Goal: Task Accomplishment & Management: Manage account settings

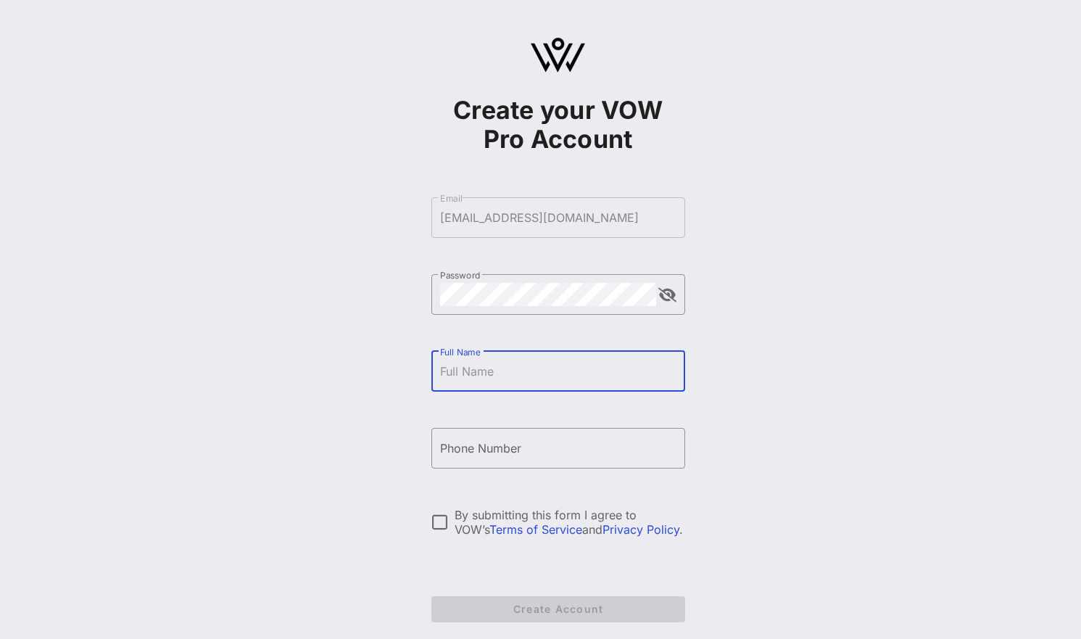
click at [562, 376] on input "Full Name" at bounding box center [558, 371] width 236 height 23
type input "Tara Palmisano"
click at [556, 442] on input "+18009782737" at bounding box center [558, 448] width 236 height 23
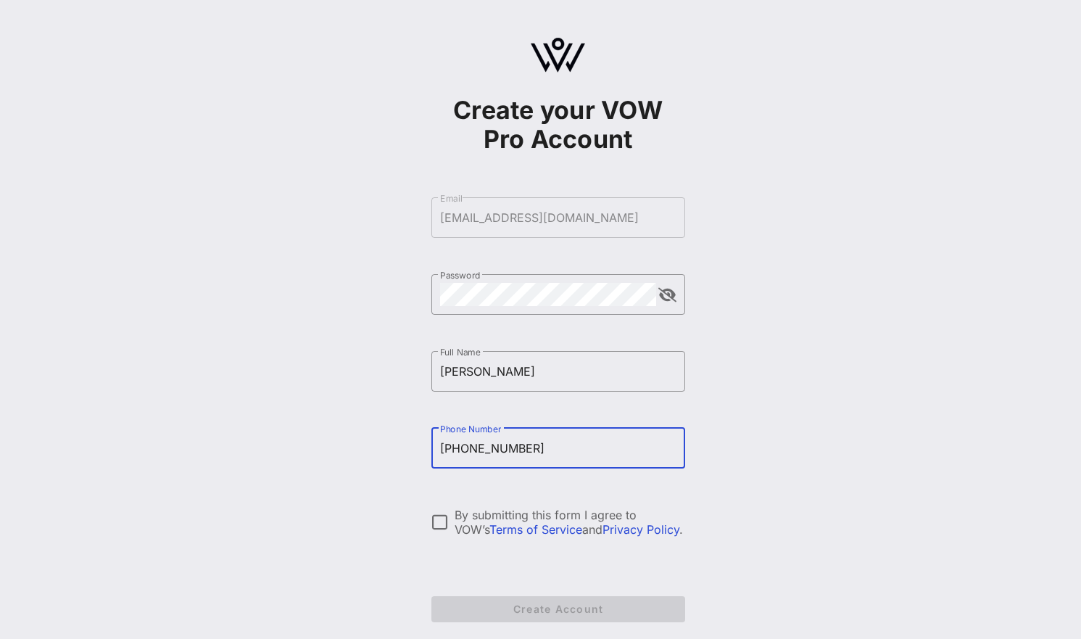
type input "+12692178282"
click at [515, 509] on div "By submitting this form I agree to VOW’s Terms of Service and Privacy Policy ." at bounding box center [570, 522] width 231 height 29
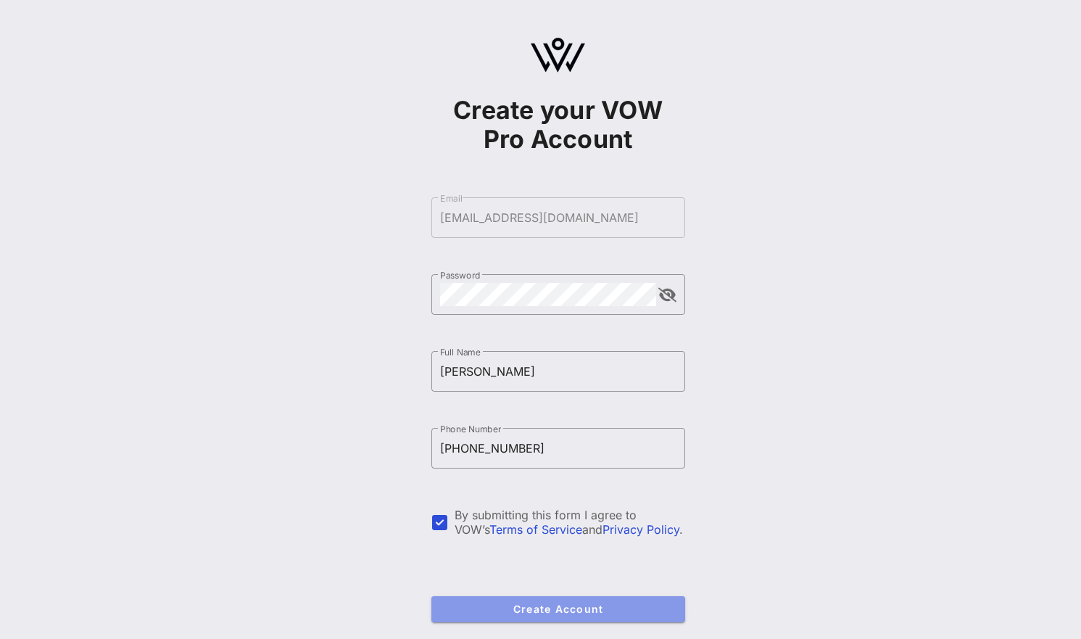
click at [532, 601] on button "Create Account" at bounding box center [559, 609] width 254 height 26
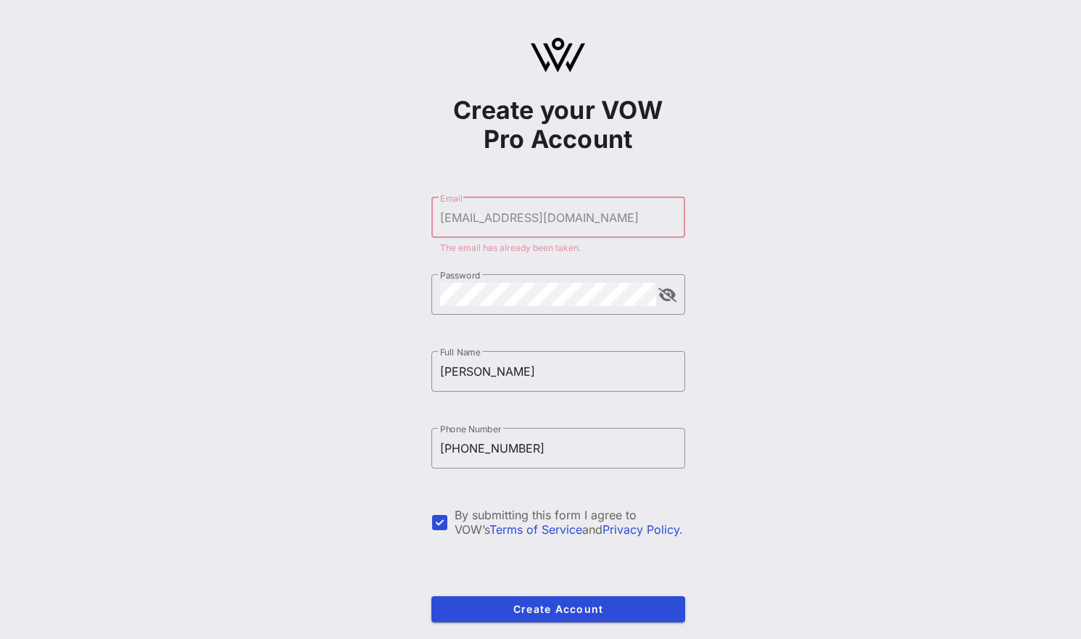
click at [563, 207] on form "​ Email tpalmisano@axon.com The email has already been taken. ​ Password ​ Full…" at bounding box center [559, 410] width 254 height 454
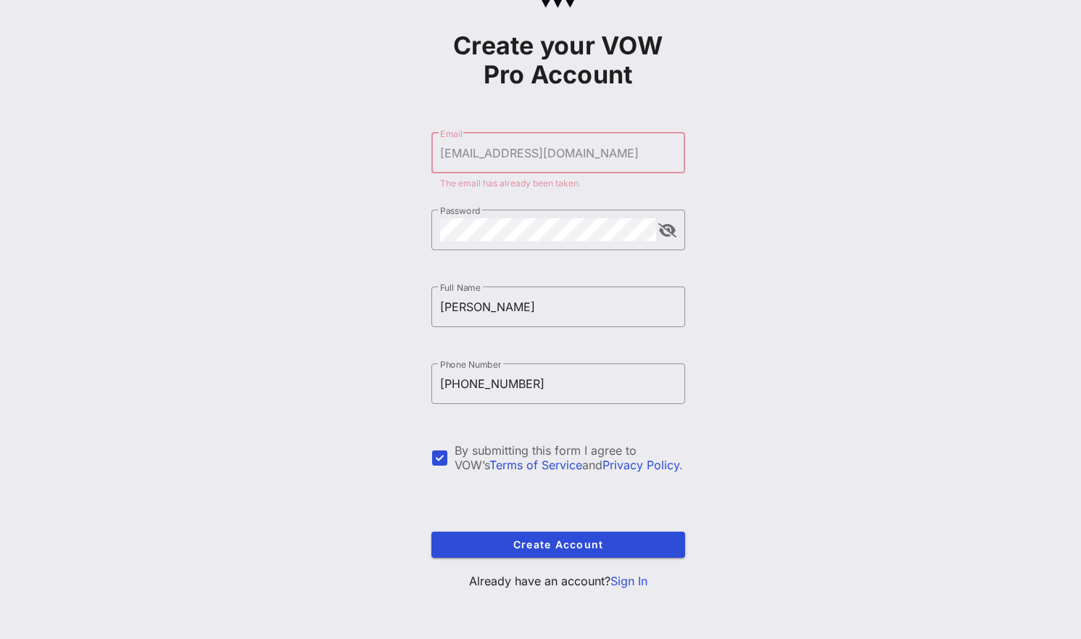
click at [624, 582] on link "Sign In" at bounding box center [629, 581] width 37 height 15
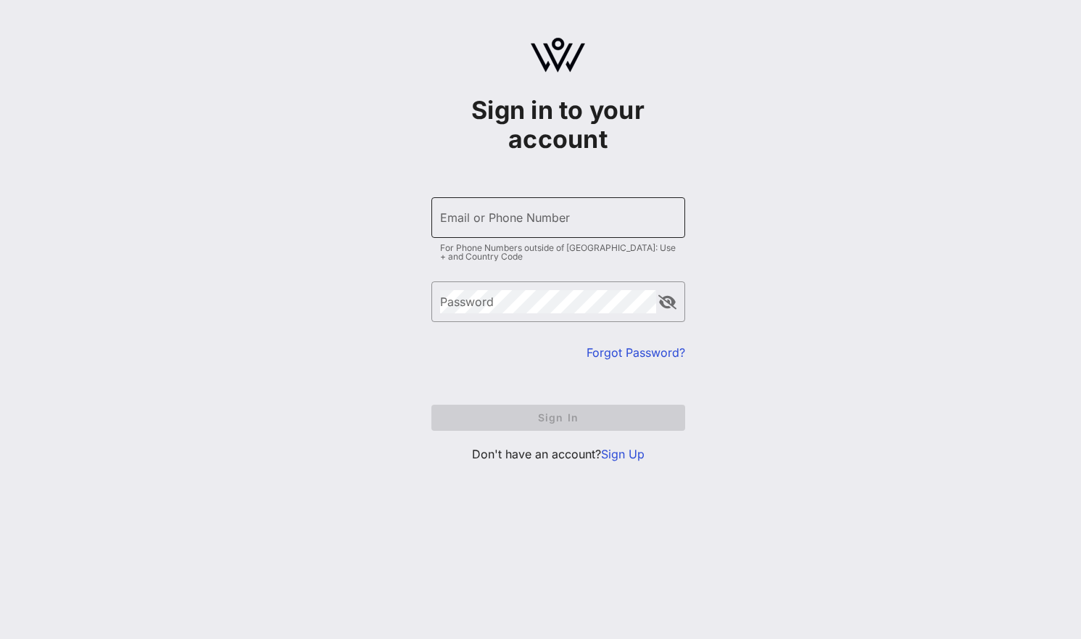
click at [580, 221] on input "Email or Phone Number" at bounding box center [558, 217] width 236 height 23
type input "[EMAIL_ADDRESS][DOMAIN_NAME]"
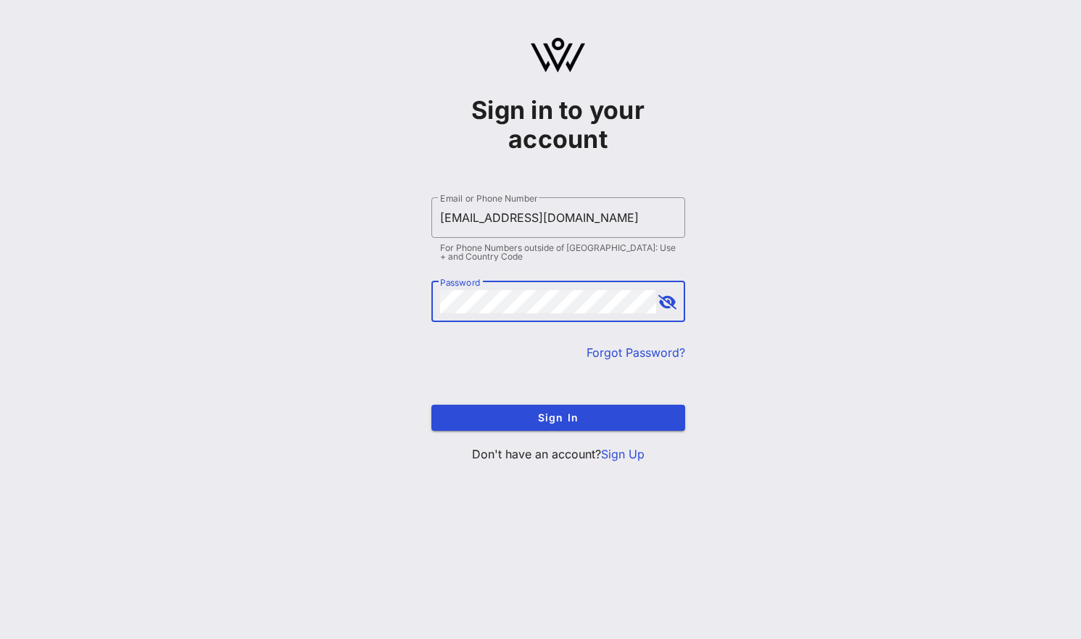
click at [432, 405] on button "Sign In" at bounding box center [559, 418] width 254 height 26
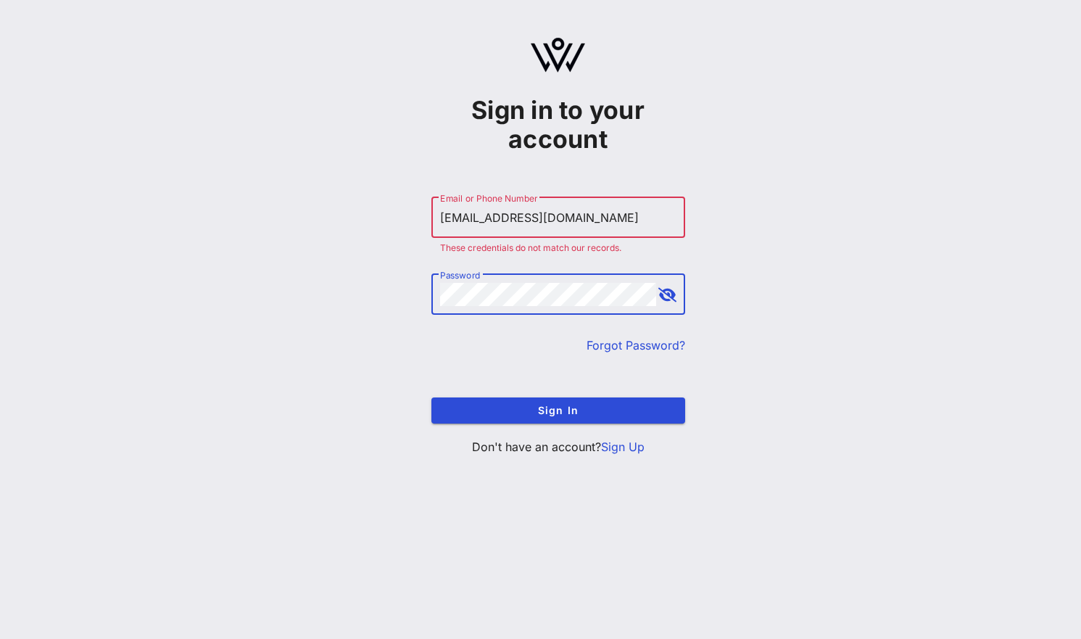
click at [634, 344] on link "Forgot Password?" at bounding box center [636, 345] width 99 height 15
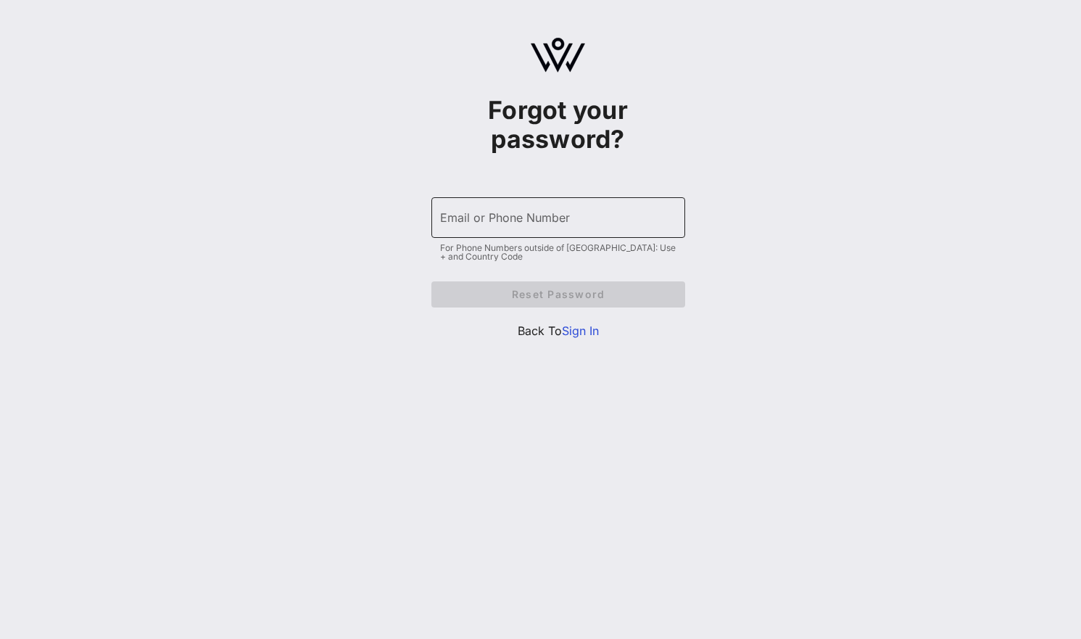
click at [467, 225] on input "Email or Phone Number" at bounding box center [558, 217] width 236 height 23
type input "[EMAIL_ADDRESS][DOMAIN_NAME]"
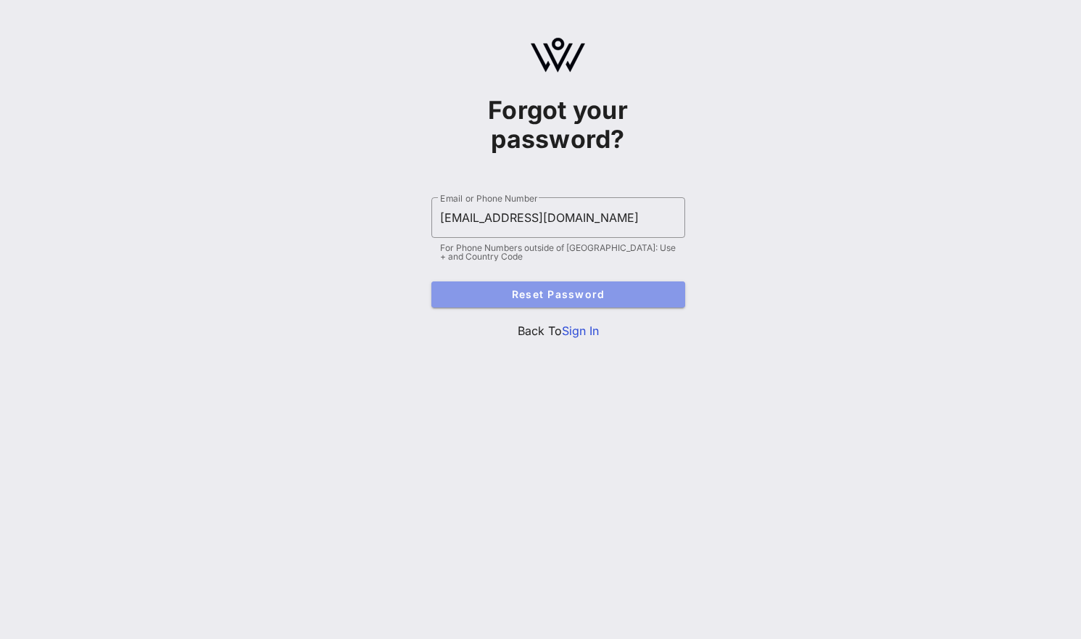
click at [535, 289] on span "Reset Password" at bounding box center [558, 294] width 231 height 12
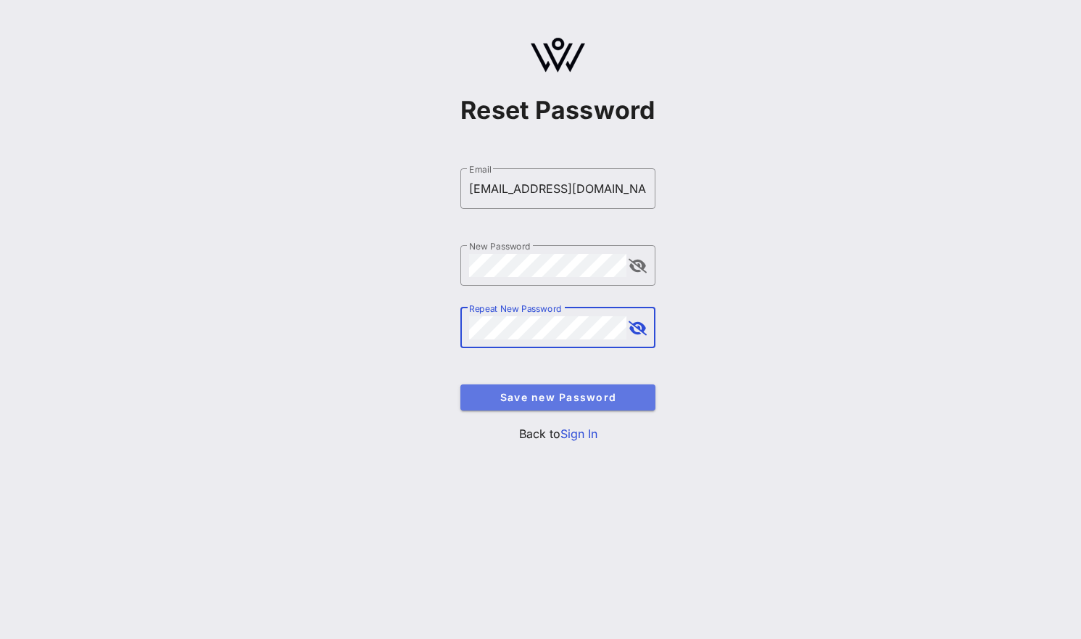
click at [551, 402] on span "Save new Password" at bounding box center [558, 397] width 172 height 12
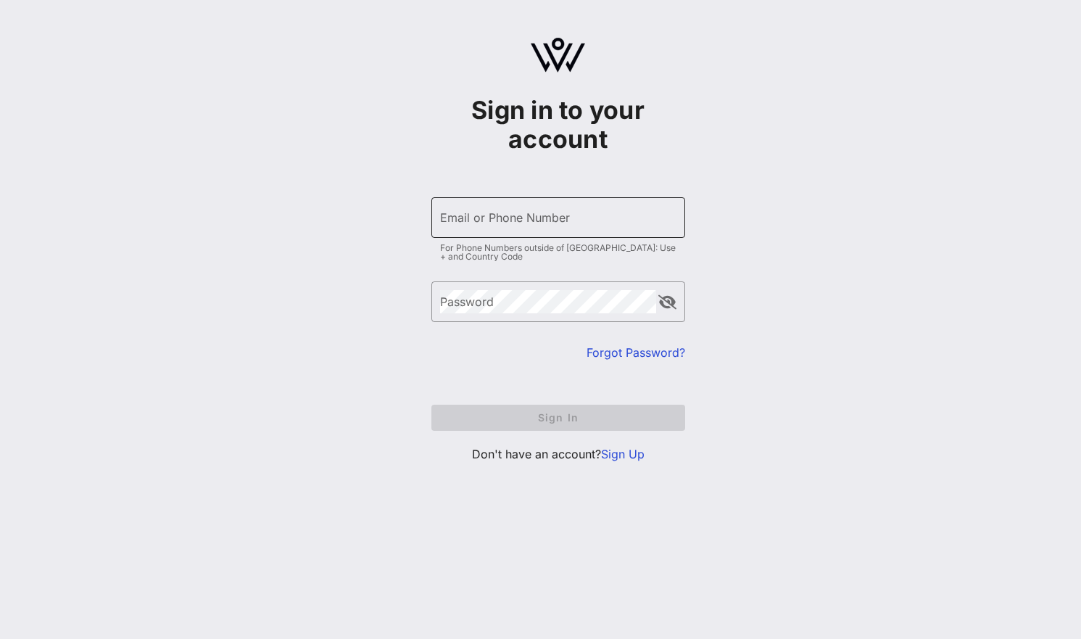
click at [581, 216] on input "Email or Phone Number" at bounding box center [558, 217] width 236 height 23
type input "[EMAIL_ADDRESS][DOMAIN_NAME]"
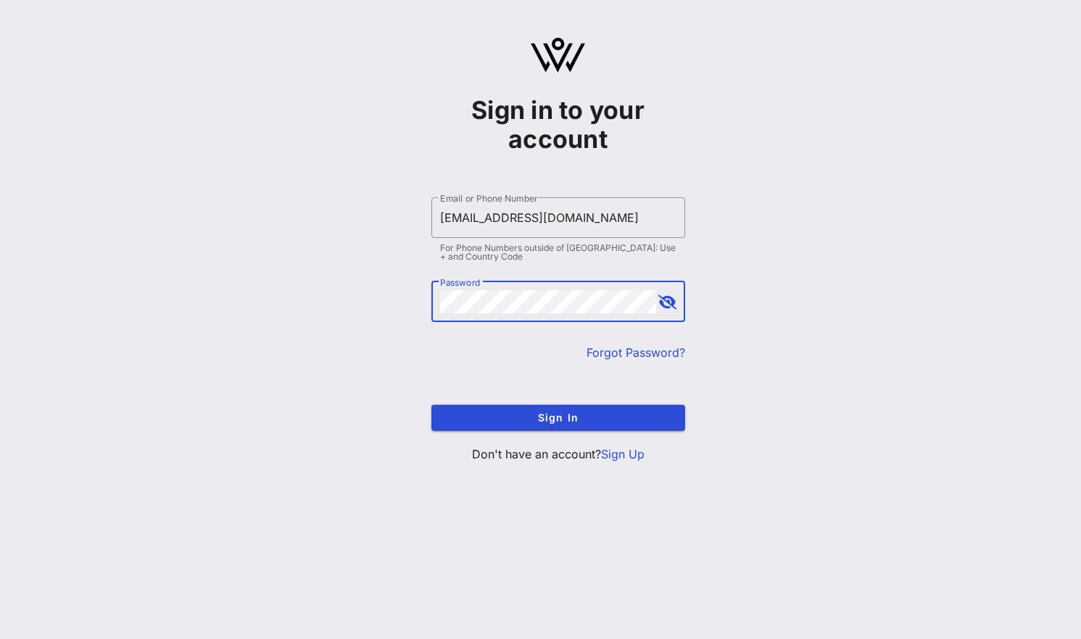
click at [432, 405] on button "Sign In" at bounding box center [559, 418] width 254 height 26
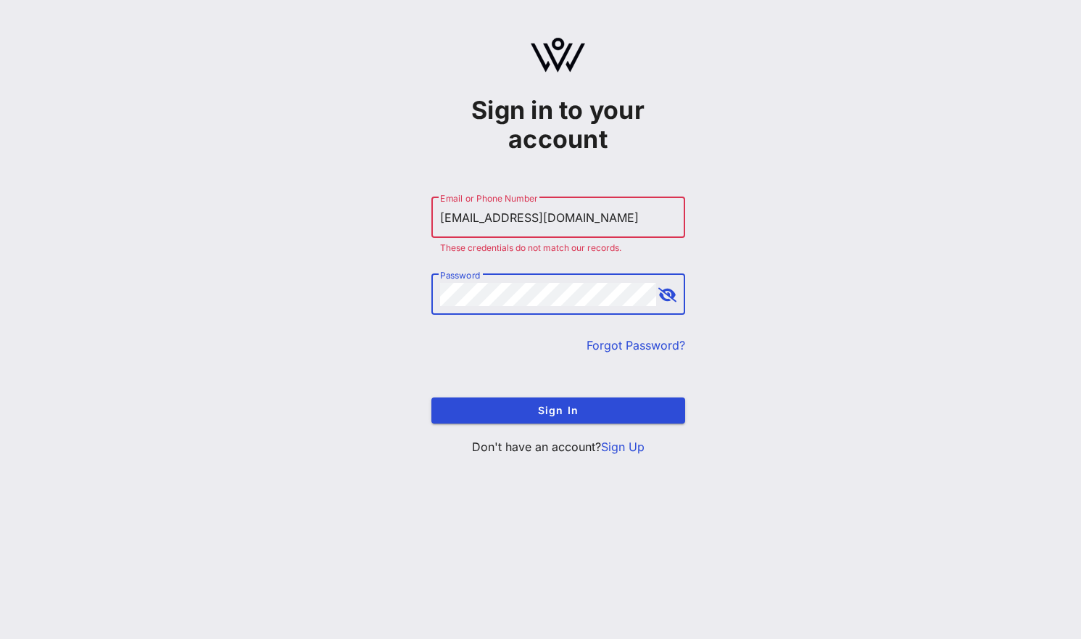
click at [668, 292] on button "append icon" at bounding box center [668, 295] width 18 height 15
click at [432, 397] on button "Sign In" at bounding box center [559, 410] width 254 height 26
click at [424, 297] on div "Sign in to your account ​ Email or Phone Number tpalmisano@axon.com These crede…" at bounding box center [558, 252] width 1047 height 505
click at [498, 416] on span "Sign In" at bounding box center [558, 410] width 231 height 12
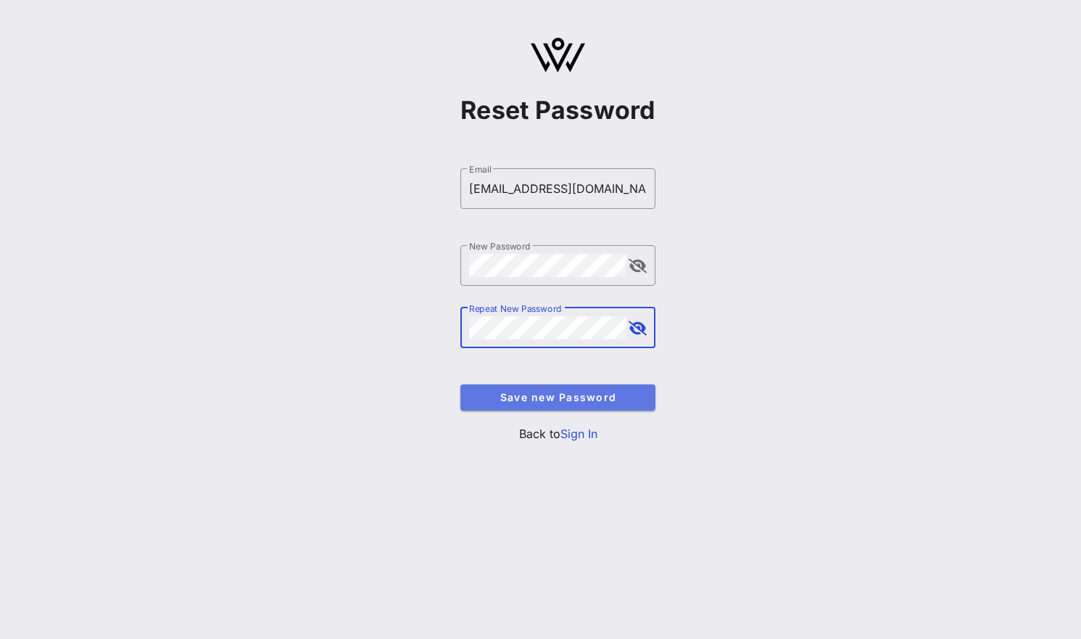
click at [596, 394] on span "Save new Password" at bounding box center [558, 397] width 172 height 12
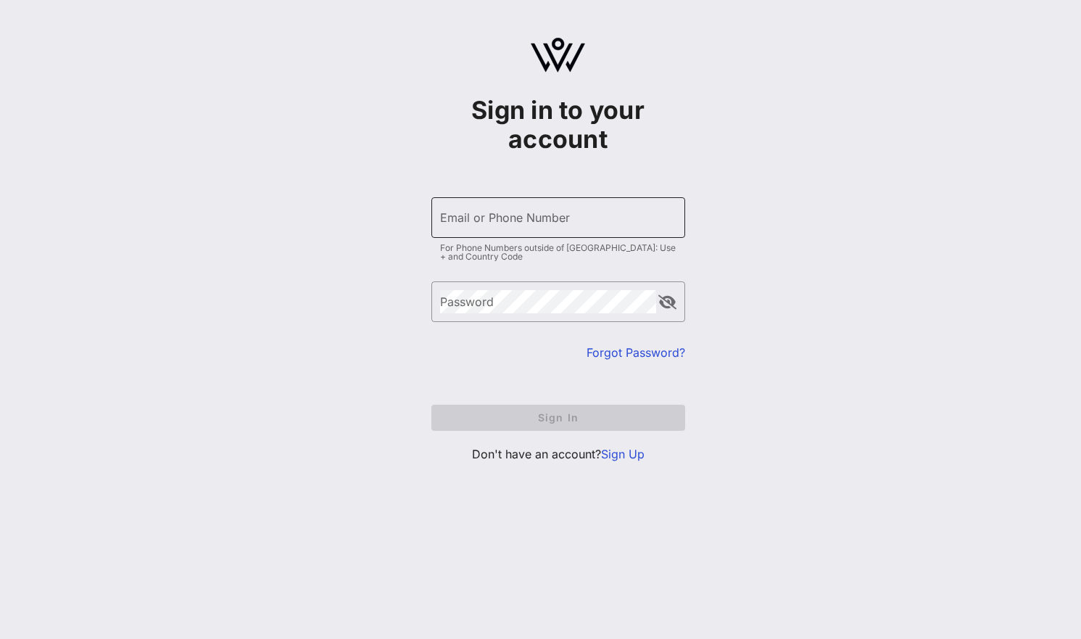
click at [579, 213] on input "Email or Phone Number" at bounding box center [558, 217] width 236 height 23
type input "[EMAIL_ADDRESS][DOMAIN_NAME]"
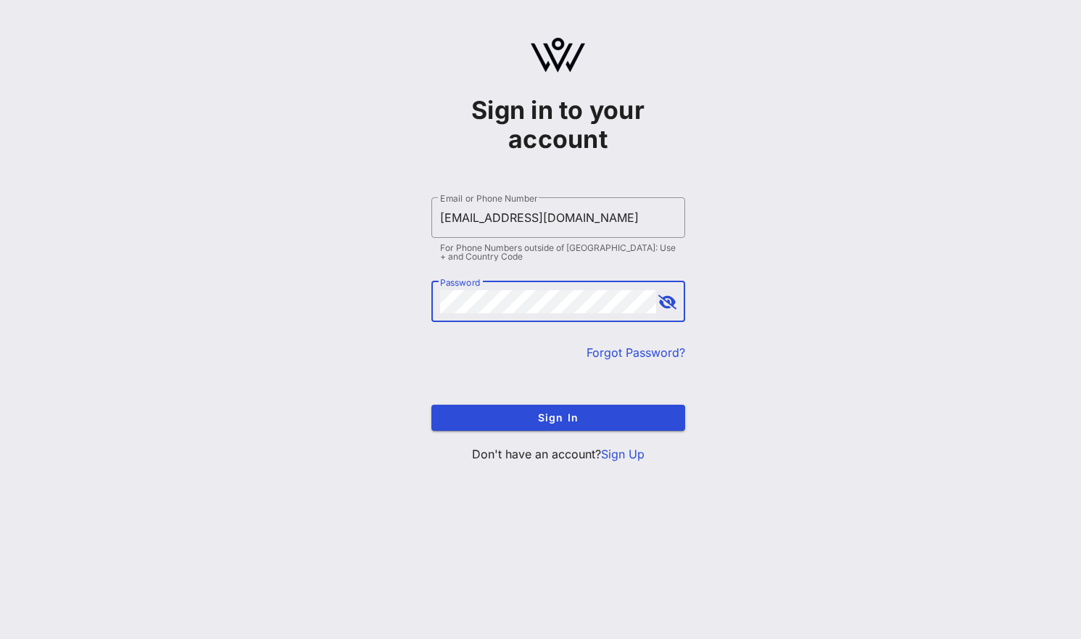
click at [432, 405] on button "Sign In" at bounding box center [559, 418] width 254 height 26
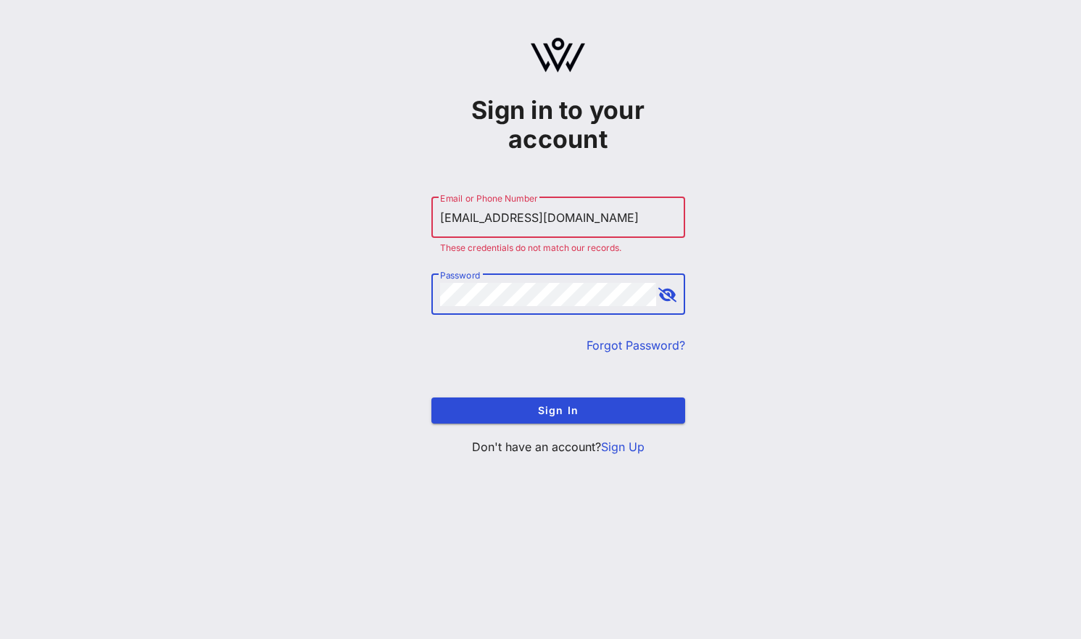
click at [668, 293] on button "append icon" at bounding box center [668, 295] width 18 height 15
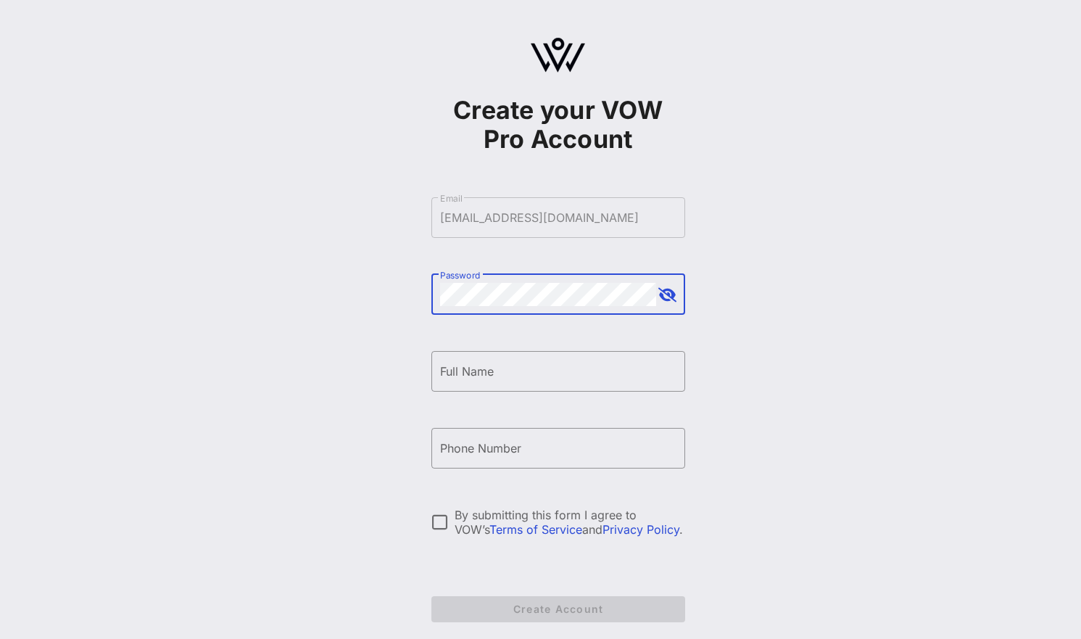
scroll to position [65, 0]
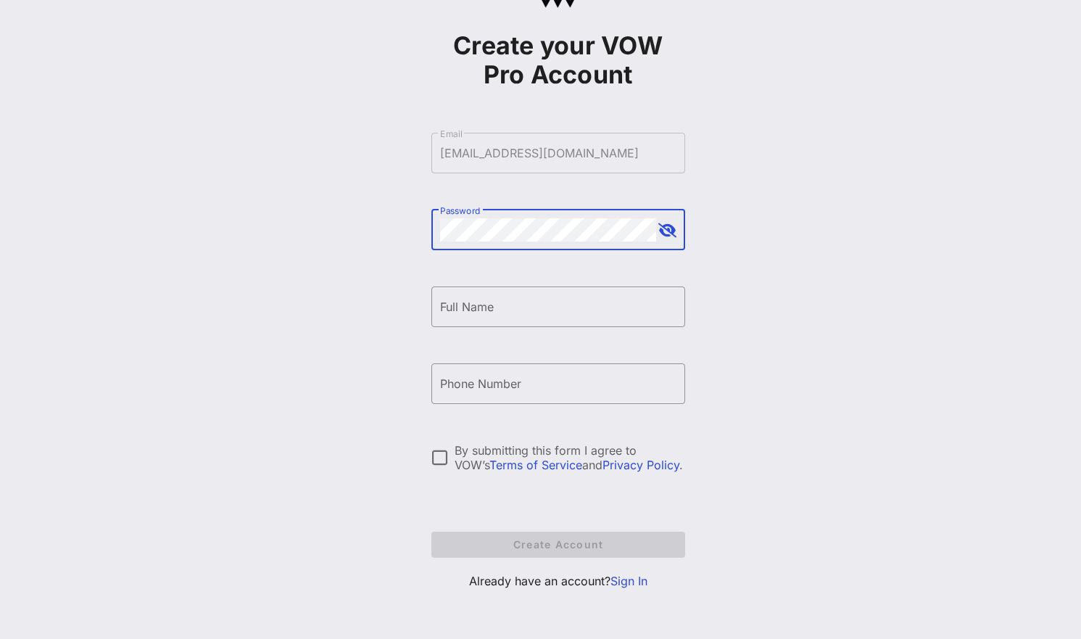
click at [629, 580] on link "Sign In" at bounding box center [629, 581] width 37 height 15
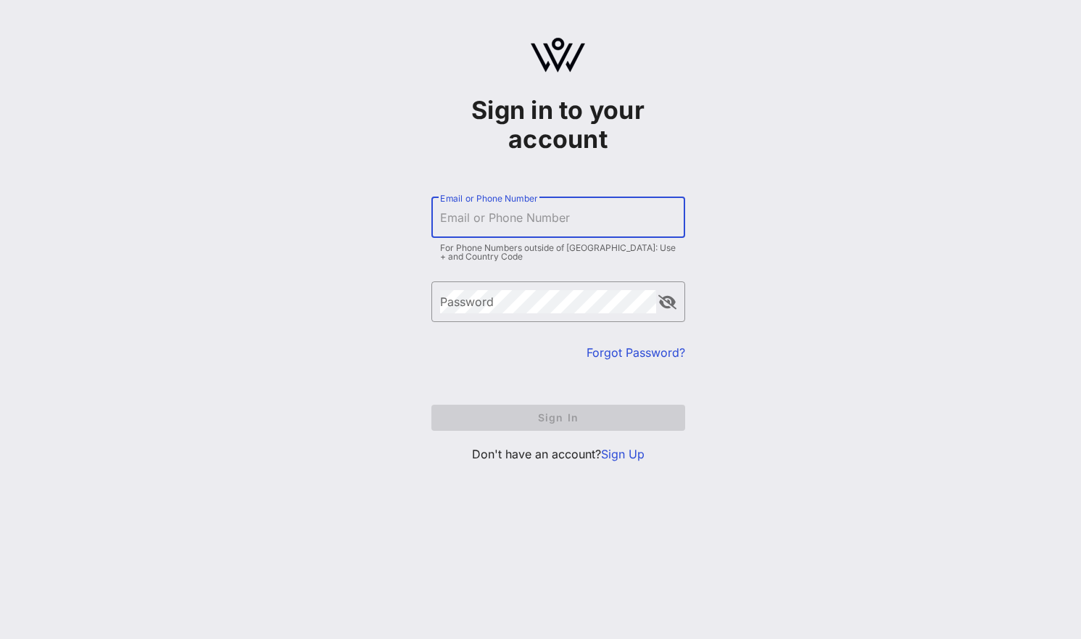
click at [537, 225] on input "Email or Phone Number" at bounding box center [558, 217] width 236 height 23
type input "[EMAIL_ADDRESS][DOMAIN_NAME]"
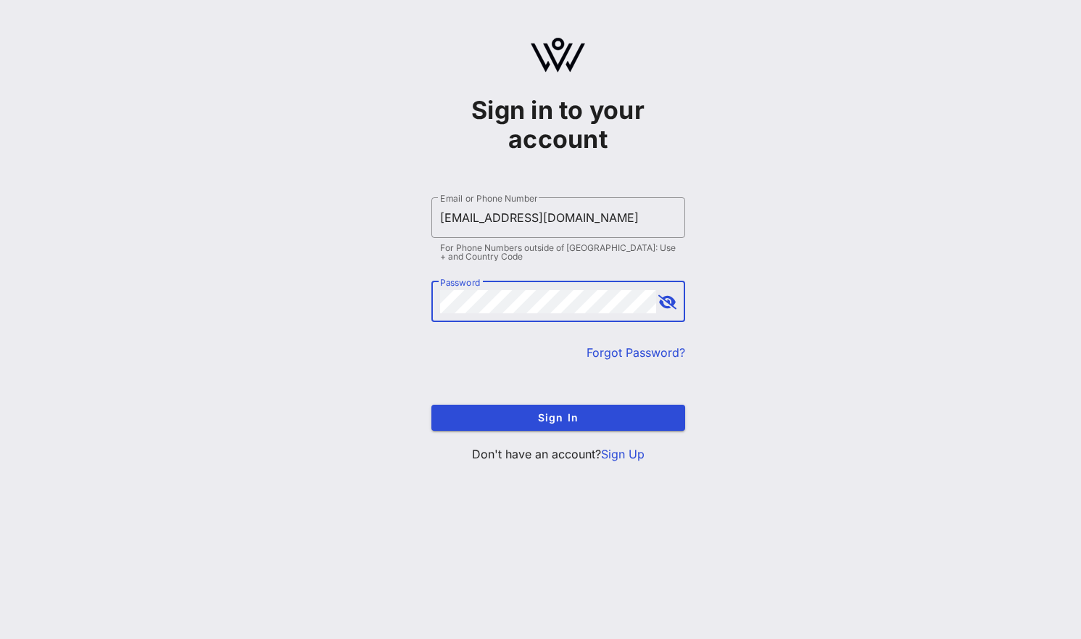
click at [432, 405] on button "Sign In" at bounding box center [559, 418] width 254 height 26
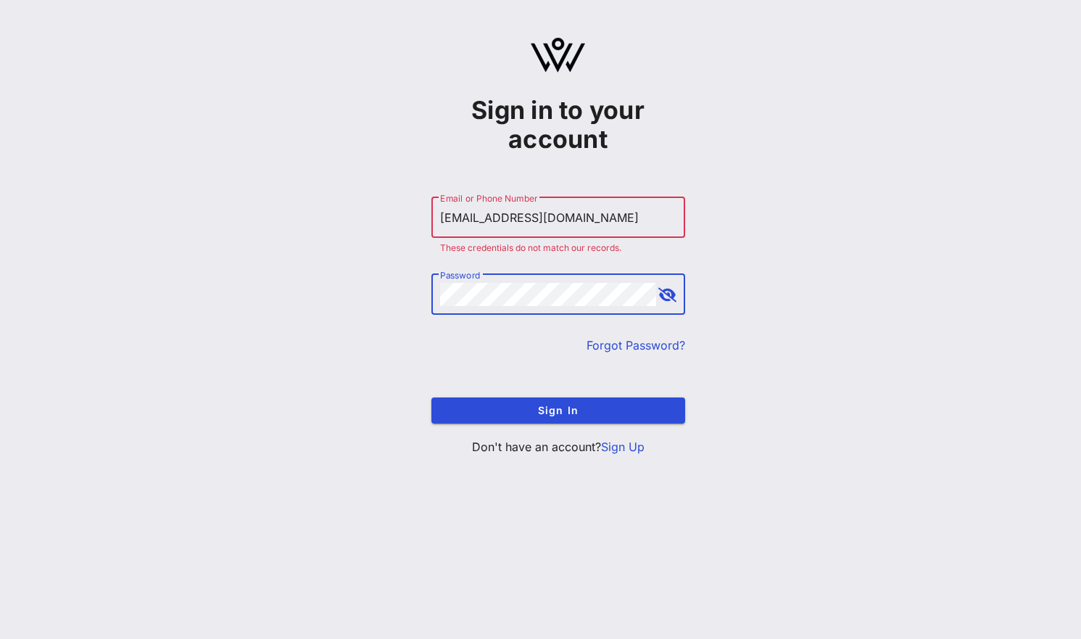
click at [630, 339] on link "Forgot Password?" at bounding box center [636, 345] width 99 height 15
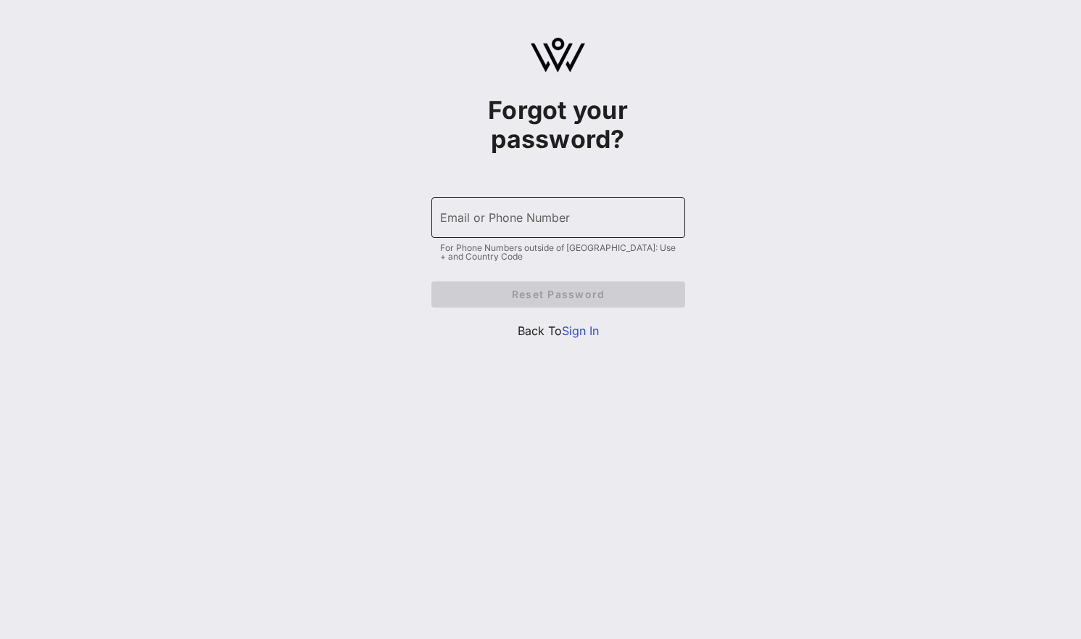
click at [609, 223] on input "Email or Phone Number" at bounding box center [558, 217] width 236 height 23
type input "[EMAIL_ADDRESS][DOMAIN_NAME]"
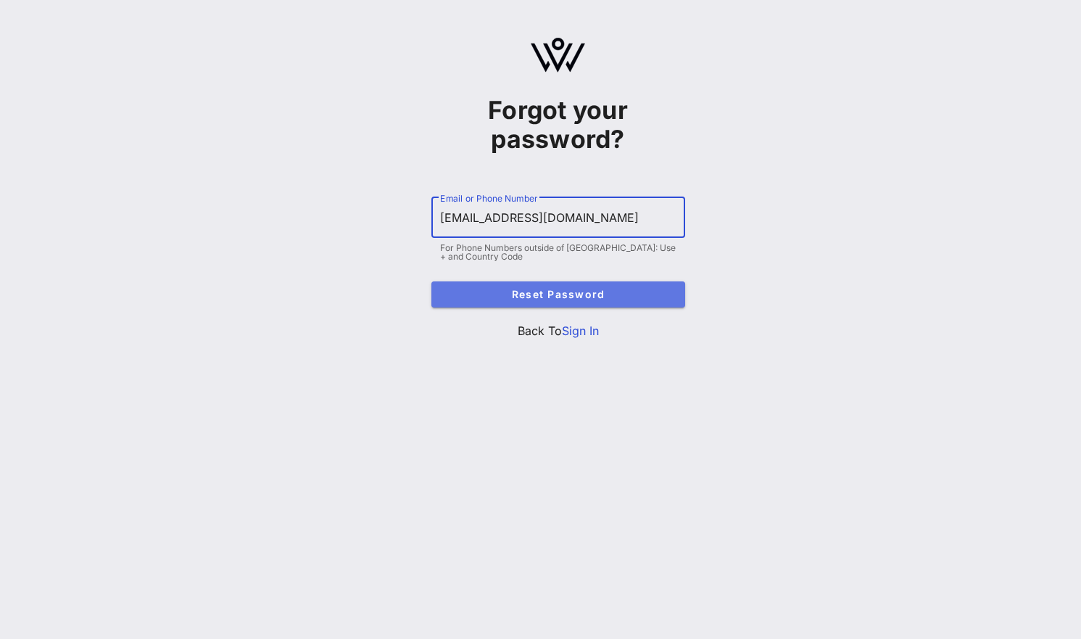
click at [590, 287] on button "Reset Password" at bounding box center [559, 294] width 254 height 26
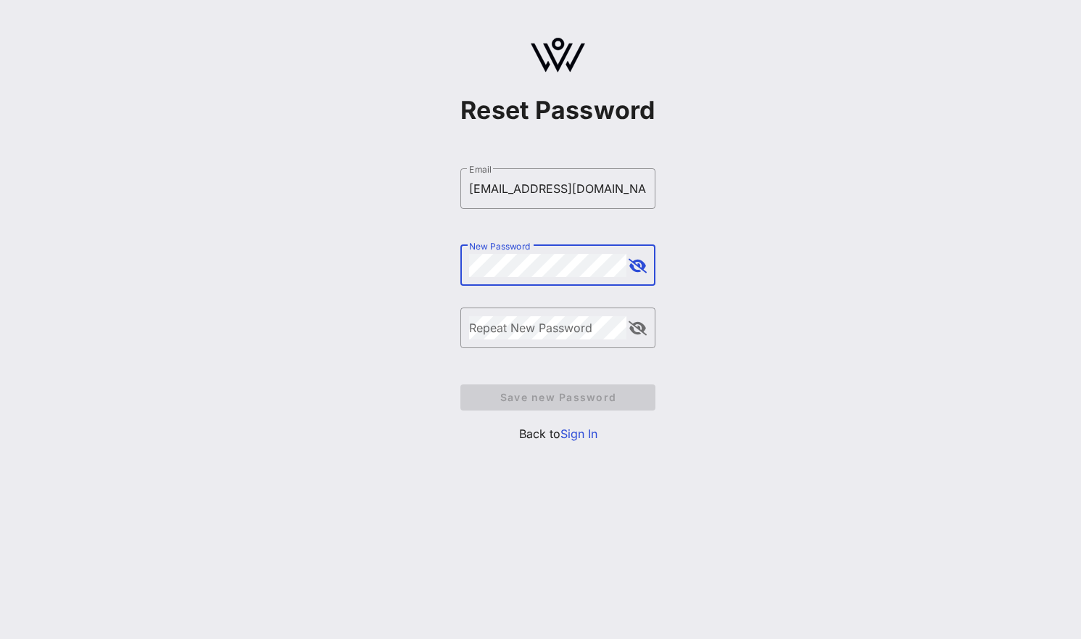
click at [634, 264] on button "append icon" at bounding box center [638, 266] width 18 height 15
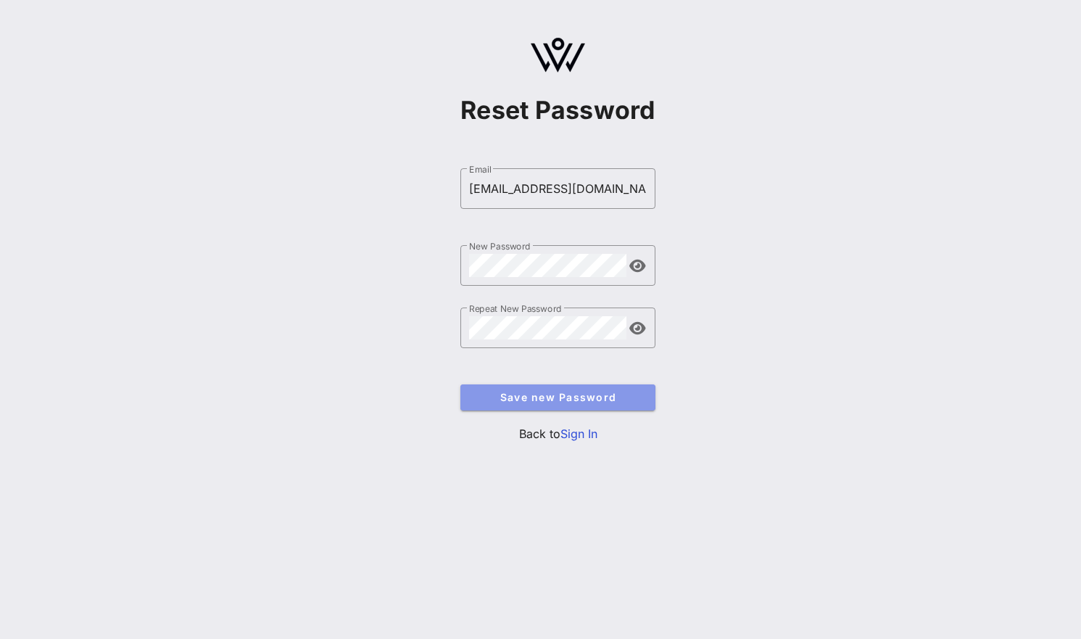
click at [569, 391] on span "Save new Password" at bounding box center [558, 397] width 172 height 12
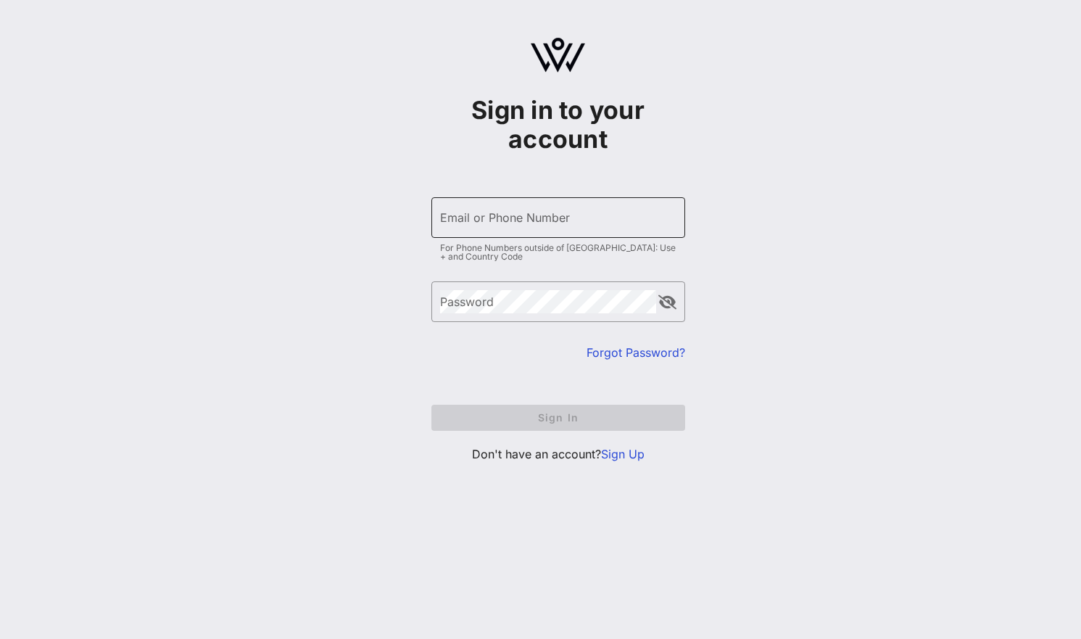
click at [589, 205] on div "Email or Phone Number" at bounding box center [558, 217] width 236 height 41
type input "[EMAIL_ADDRESS][DOMAIN_NAME]"
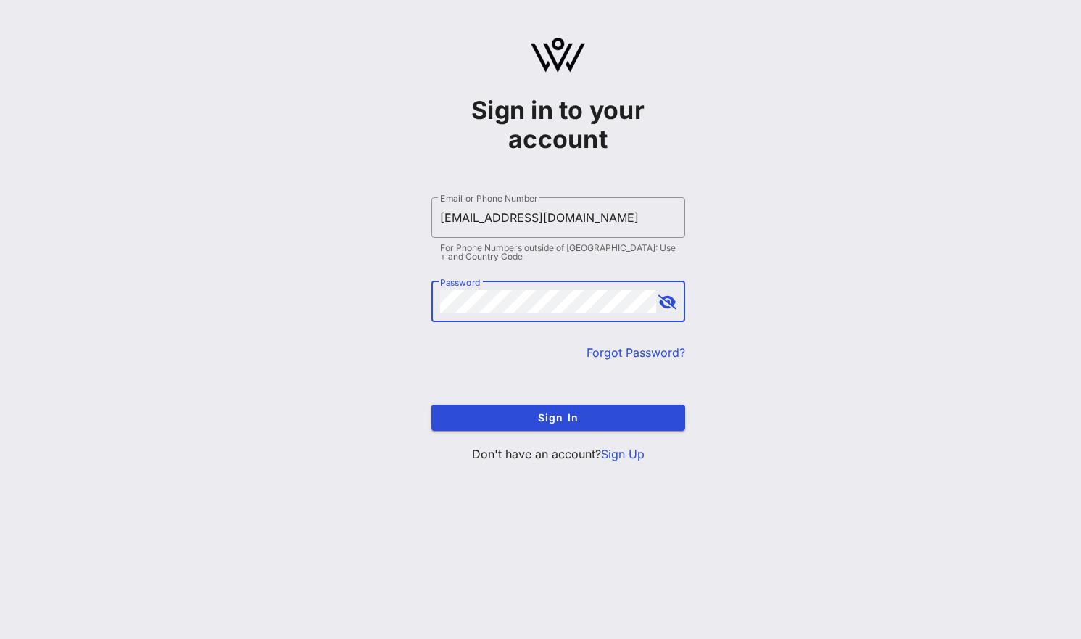
click at [668, 299] on button "append icon" at bounding box center [668, 302] width 18 height 15
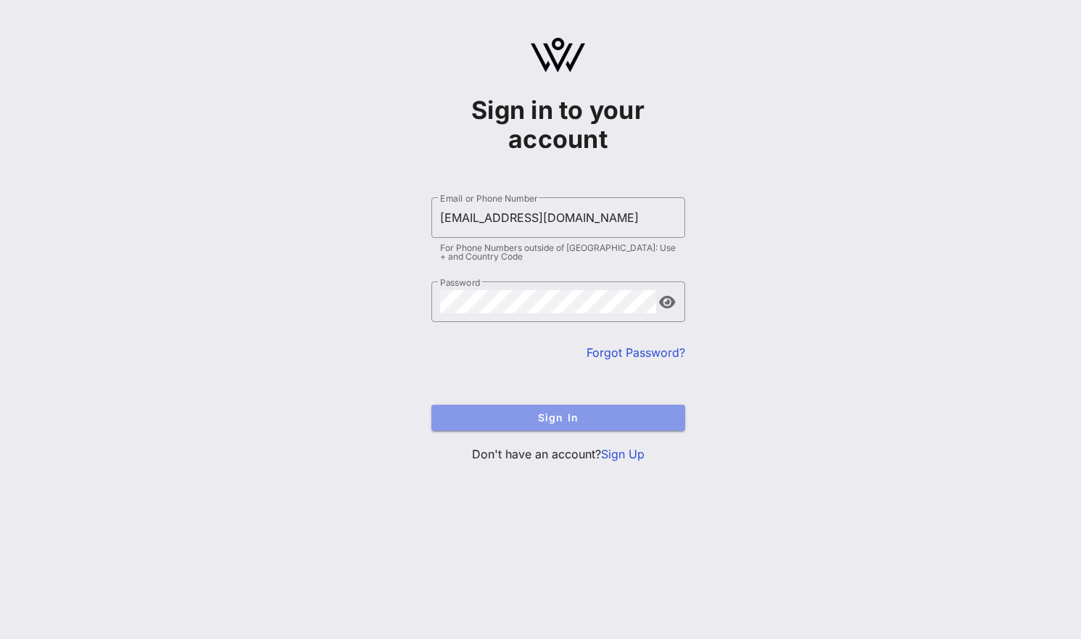
click at [617, 412] on span "Sign In" at bounding box center [558, 417] width 231 height 12
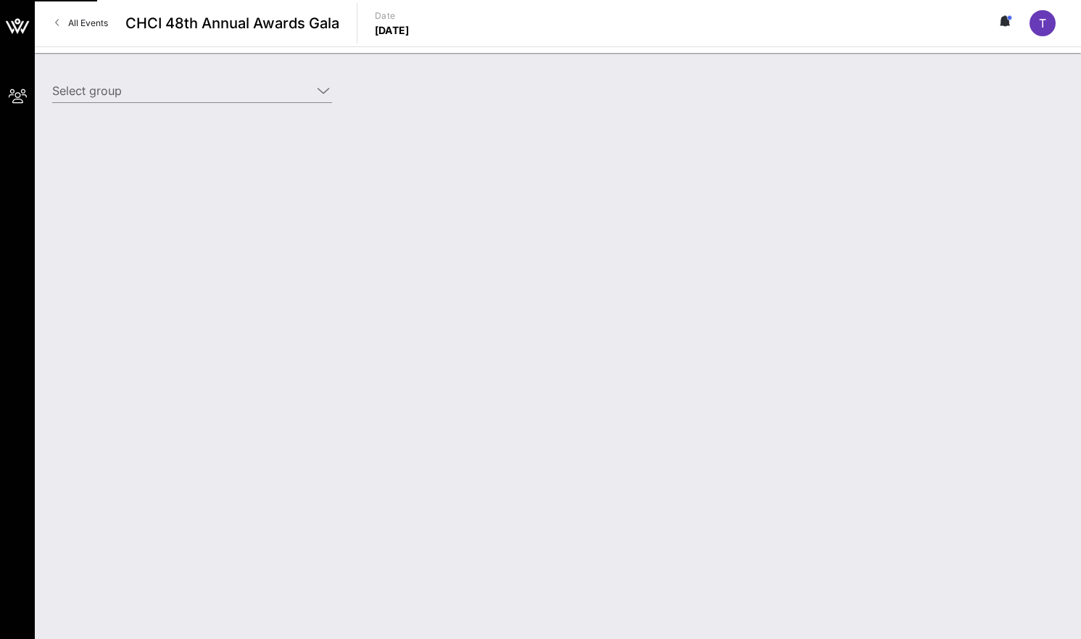
type input "Axon (Axon) [[PERSON_NAME], [EMAIL_ADDRESS][DOMAIN_NAME]]"
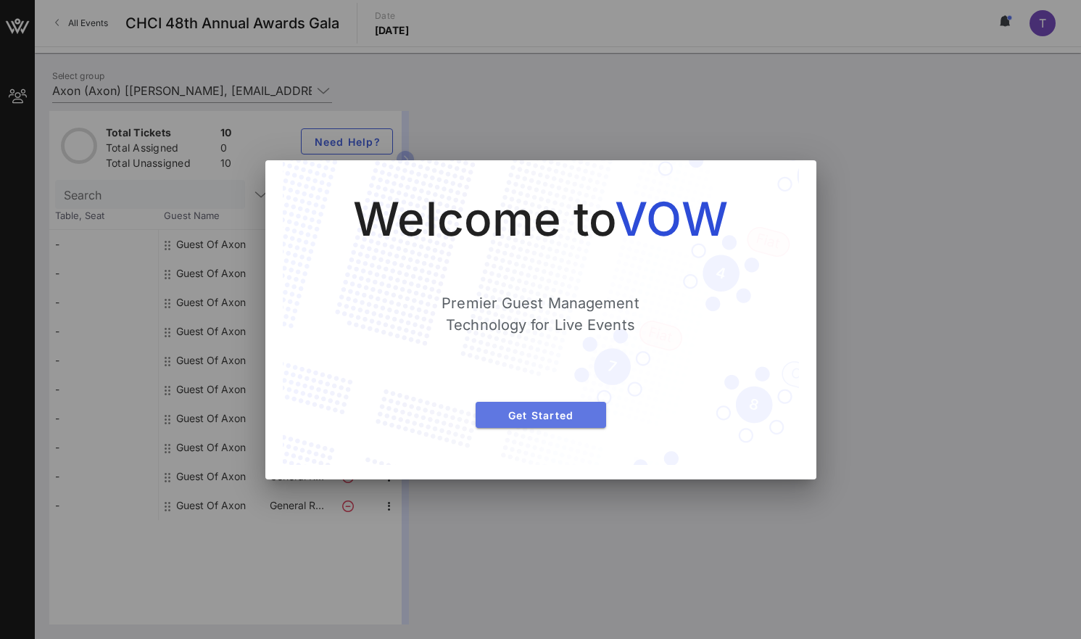
click at [548, 414] on span "Get Started" at bounding box center [540, 415] width 107 height 12
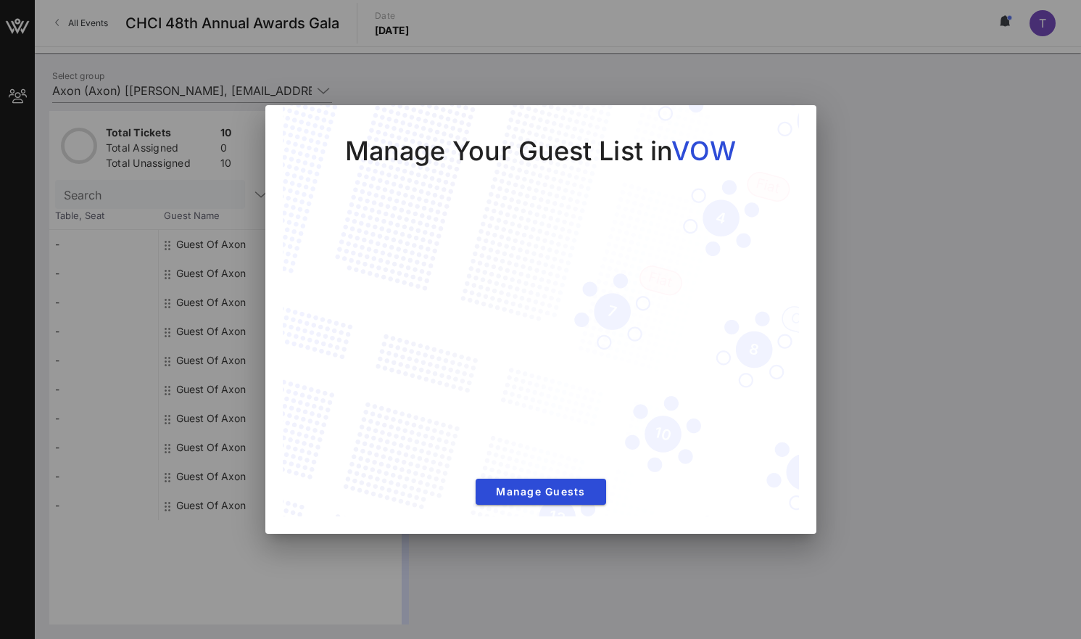
click at [786, 130] on div "Manage Your Guest List in VOW Manage Guests" at bounding box center [541, 311] width 516 height 413
click at [764, 78] on div at bounding box center [540, 319] width 1081 height 639
click at [522, 498] on button "Manage Guests" at bounding box center [541, 492] width 131 height 26
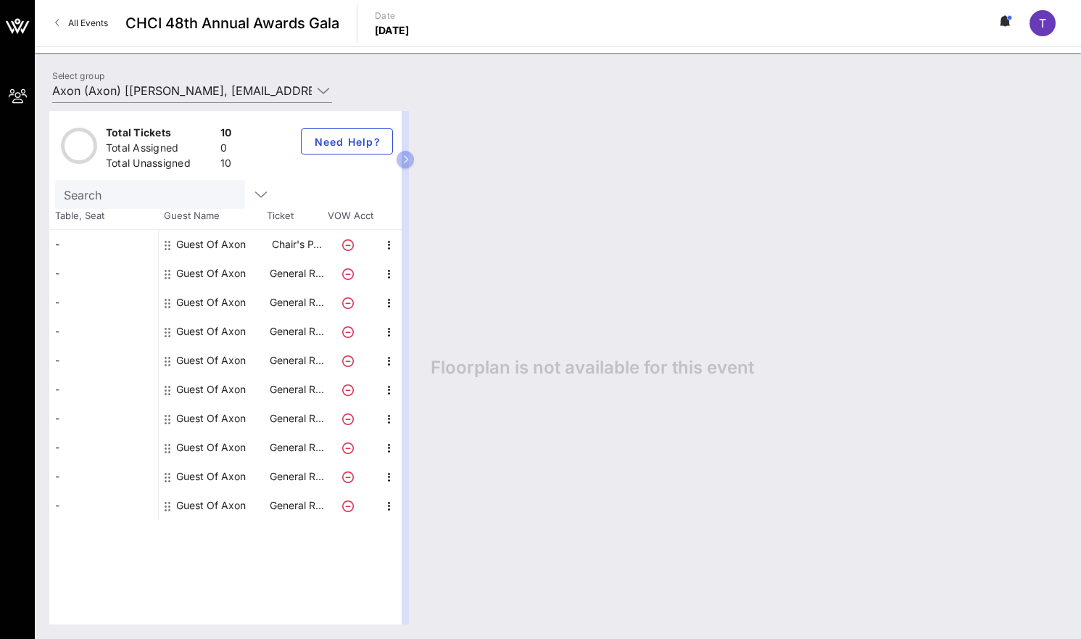
click at [228, 241] on div "Guest Of Axon" at bounding box center [211, 244] width 70 height 29
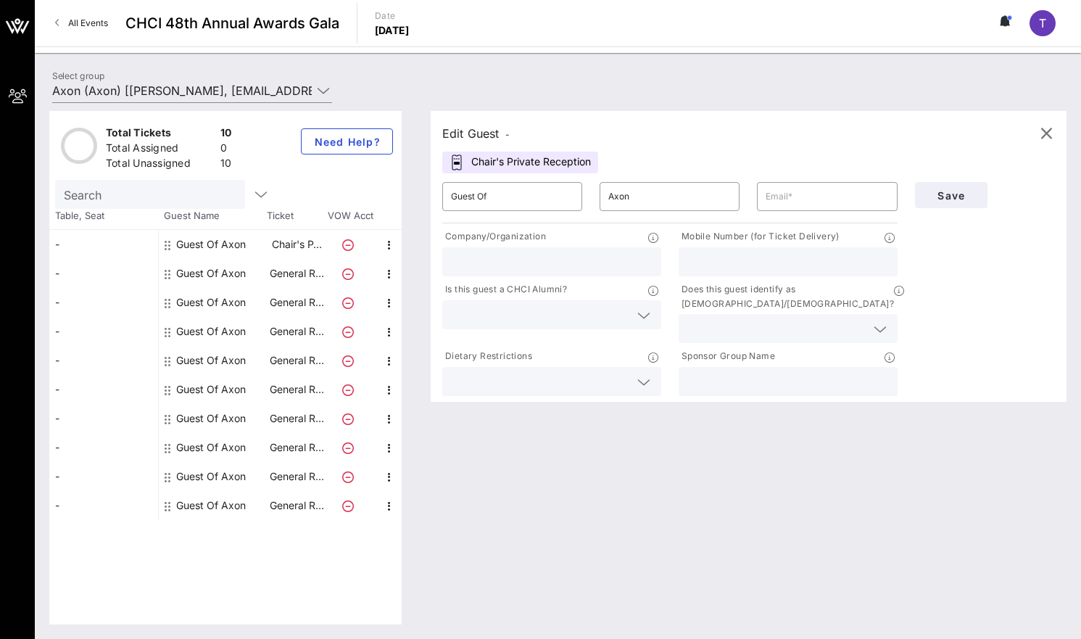
click at [223, 271] on div "Guest Of Axon" at bounding box center [211, 273] width 70 height 29
click at [885, 321] on icon at bounding box center [880, 329] width 13 height 17
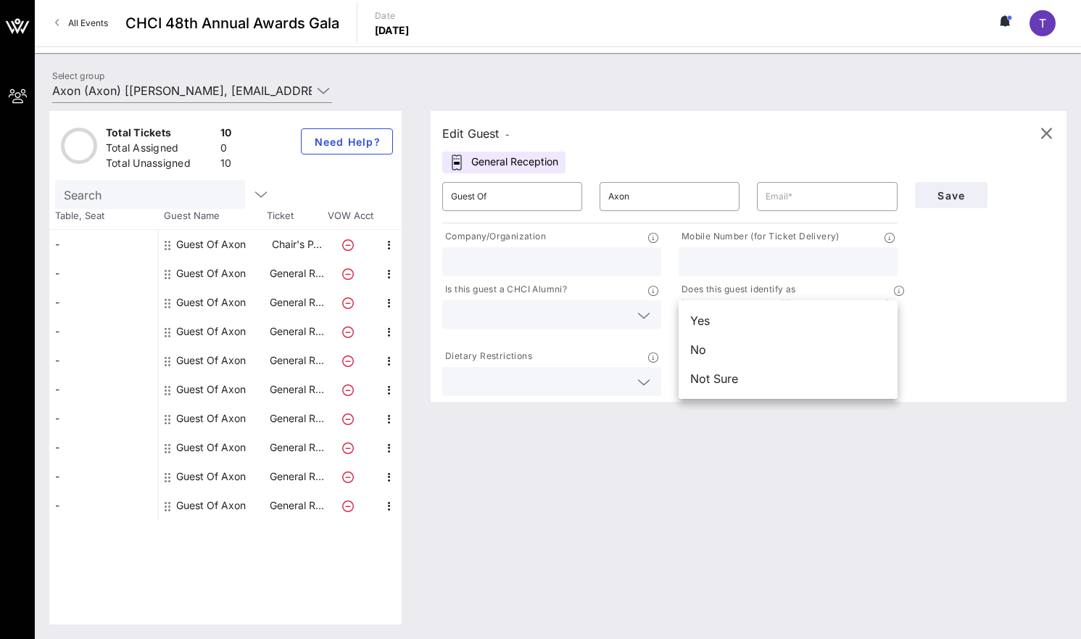
click at [942, 294] on div "Save" at bounding box center [985, 286] width 157 height 226
